Goal: Ask a question

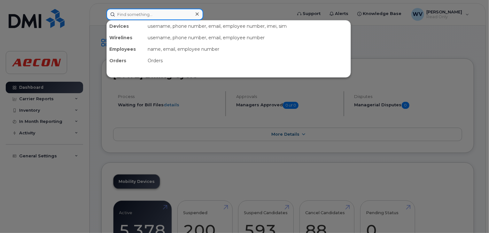
click at [127, 14] on input at bounding box center [154, 14] width 97 height 11
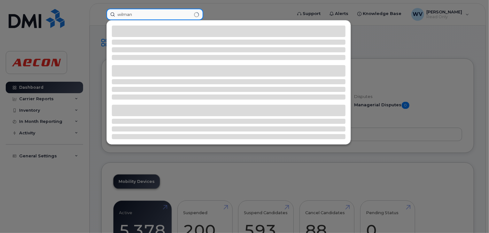
type input "wilman"
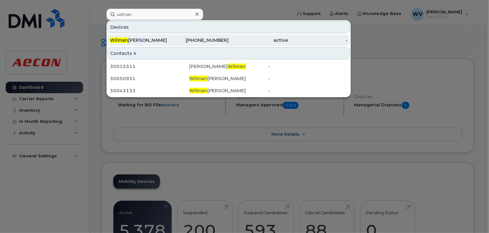
click at [243, 40] on div "active" at bounding box center [258, 40] width 59 height 6
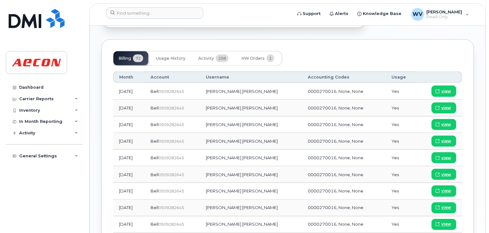
scroll to position [430, 0]
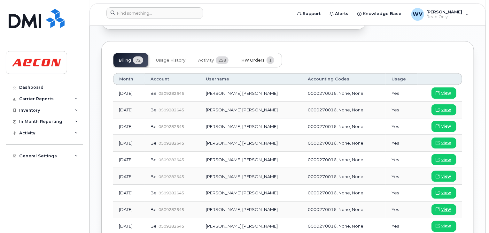
click at [255, 58] on span "HW Orders" at bounding box center [252, 60] width 23 height 5
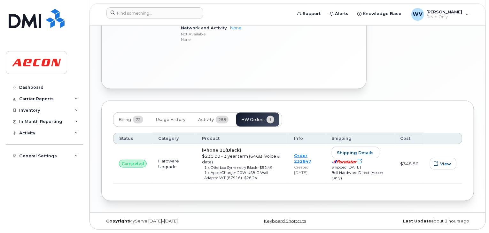
scroll to position [365, 0]
